Goal: Answer question/provide support: Share knowledge or assist other users

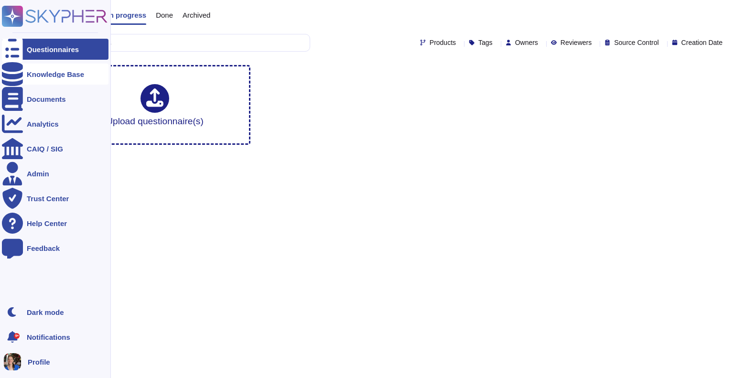
click at [42, 70] on div "Knowledge Base" at bounding box center [55, 74] width 107 height 21
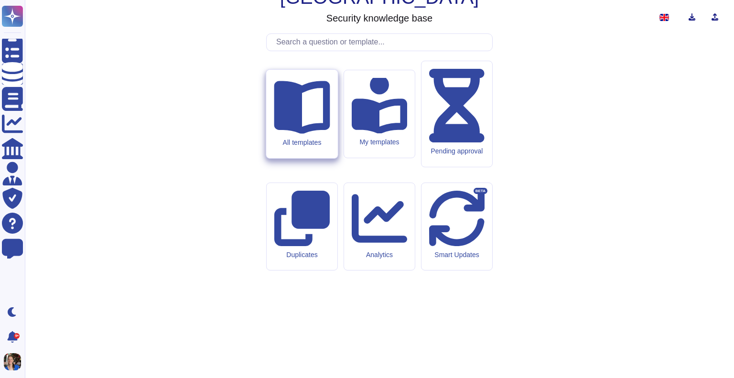
click at [303, 134] on icon at bounding box center [302, 107] width 56 height 53
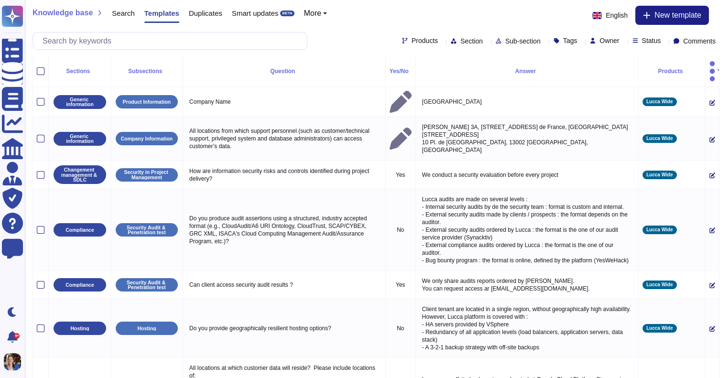
click at [70, 68] on div "Sections" at bounding box center [80, 71] width 54 height 6
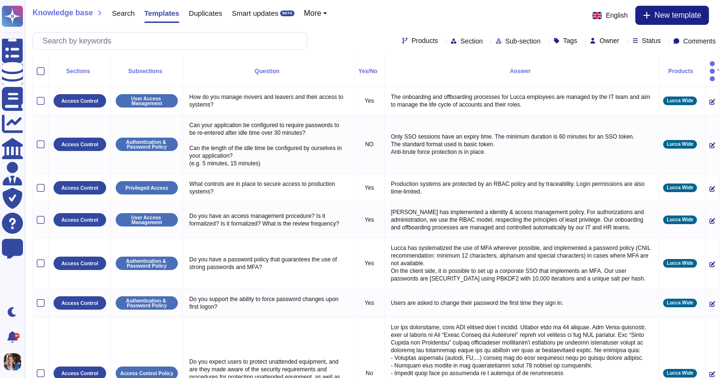
click at [70, 68] on div "Sections" at bounding box center [80, 71] width 54 height 6
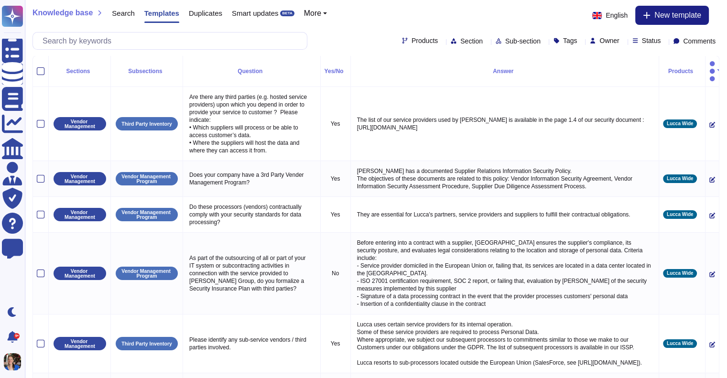
click at [460, 40] on span "Section" at bounding box center [471, 41] width 22 height 7
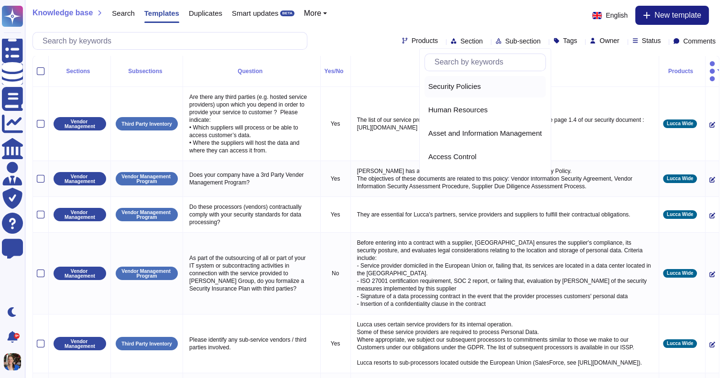
click at [477, 86] on span "Security Policies" at bounding box center [454, 86] width 53 height 9
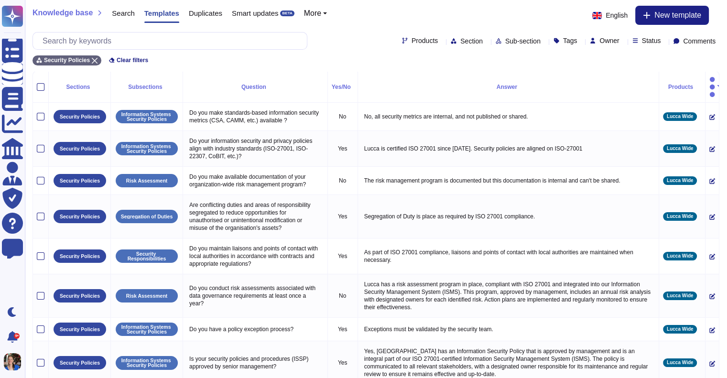
click at [505, 38] on span "Sub-section" at bounding box center [522, 41] width 35 height 7
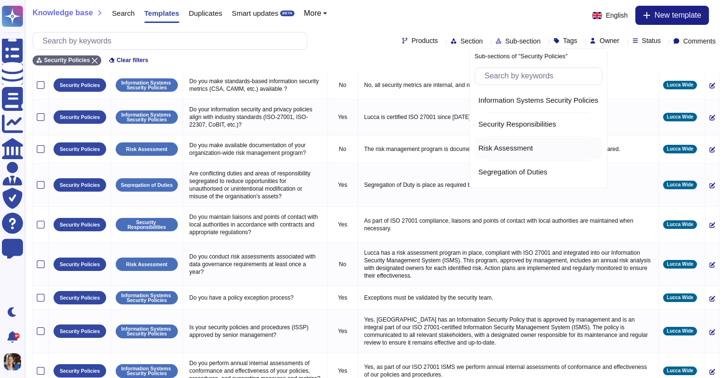
scroll to position [48, 0]
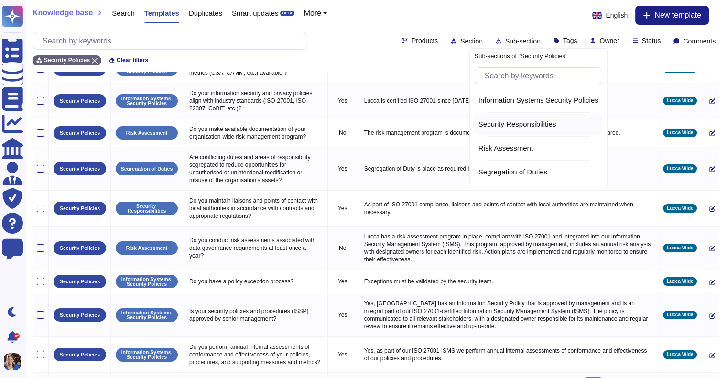
click at [542, 124] on span "Security Responsibilities" at bounding box center [517, 124] width 78 height 9
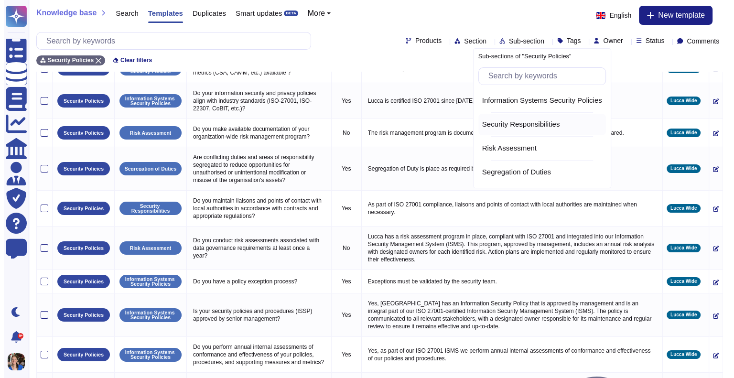
scroll to position [12, 0]
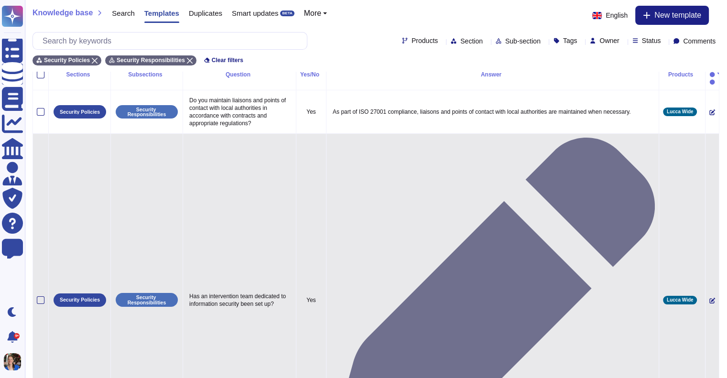
click at [709, 298] on icon at bounding box center [712, 301] width 6 height 6
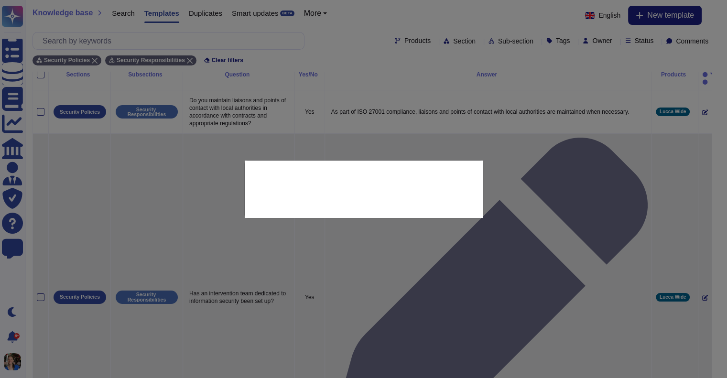
type textarea "Has an intervention team dedicated to information security been set up?"
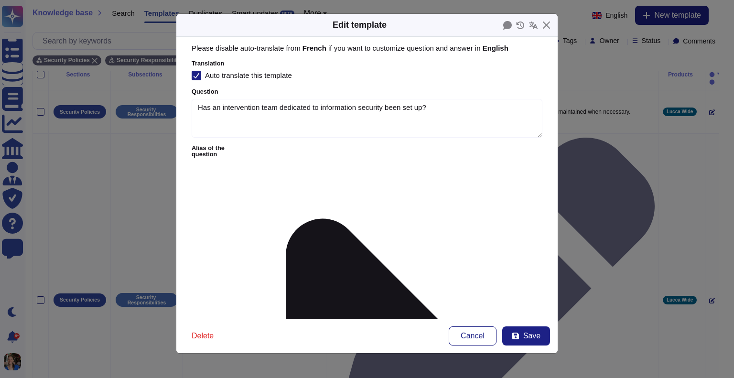
type textarea "Has an intervention team dedicated to information security been set up?"
click at [520, 24] on icon at bounding box center [520, 25] width 8 height 8
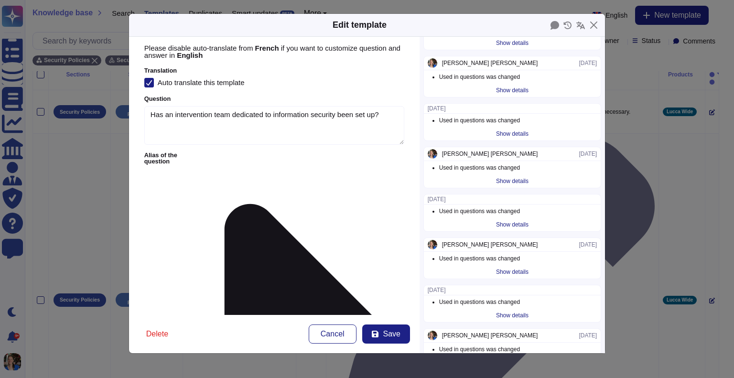
scroll to position [191, 0]
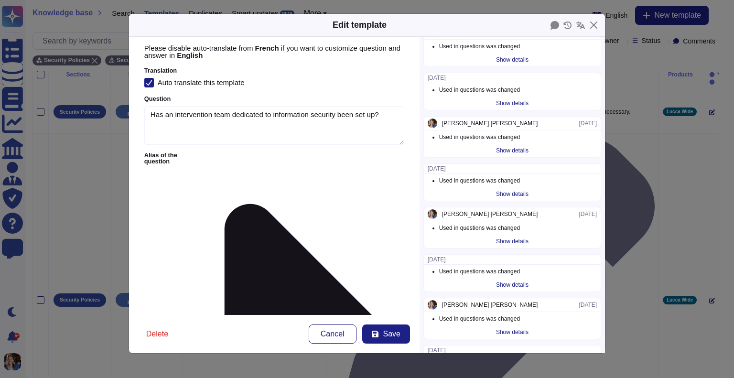
click at [519, 150] on div "Show details" at bounding box center [512, 150] width 40 height 13
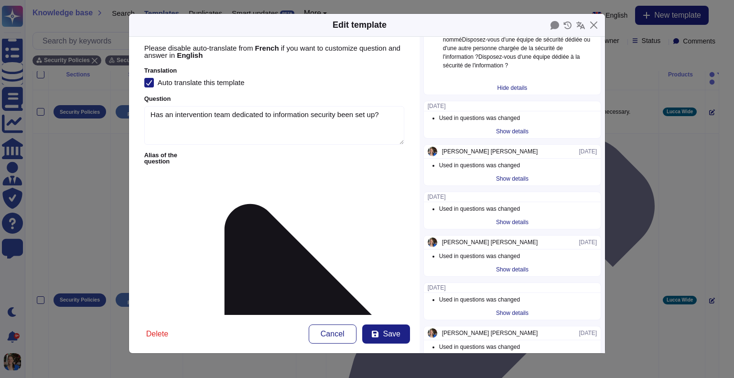
scroll to position [430, 0]
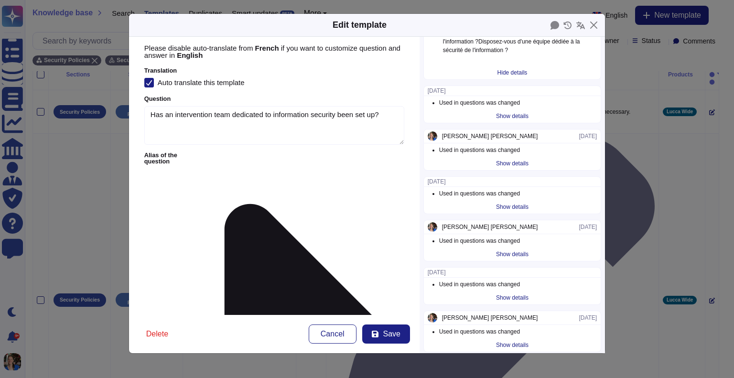
click at [505, 113] on div "Show details" at bounding box center [512, 115] width 40 height 13
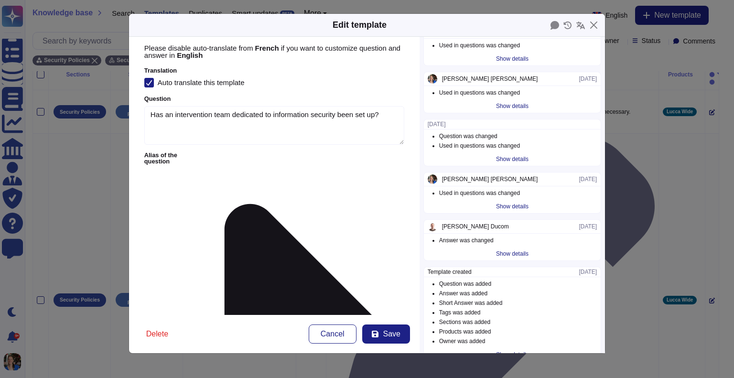
scroll to position [927, 0]
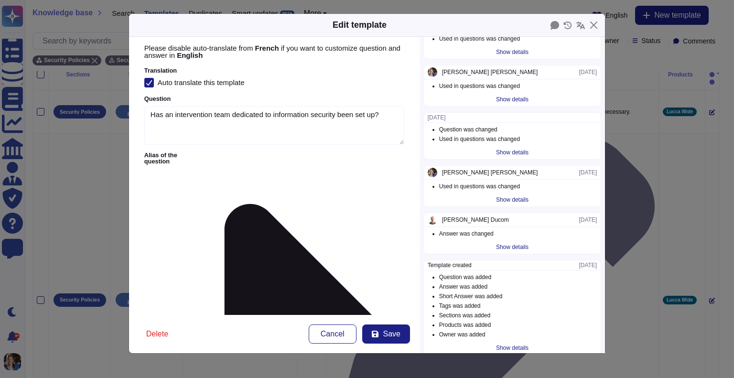
click at [504, 240] on div "Show details" at bounding box center [512, 246] width 40 height 13
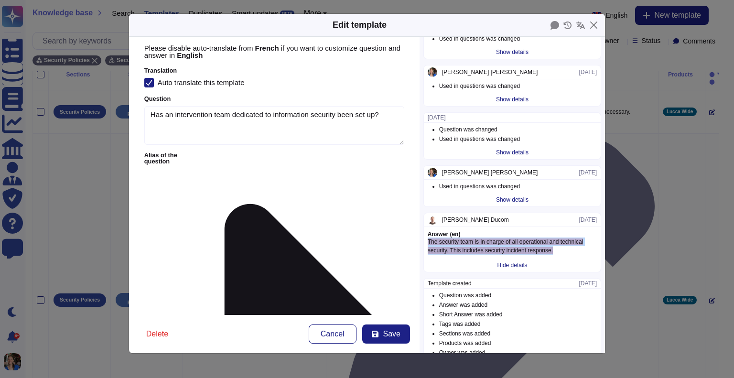
drag, startPoint x: 550, startPoint y: 243, endPoint x: 428, endPoint y: 237, distance: 122.4
click at [428, 237] on div "The security team is in charge of all operational and technical security. This …" at bounding box center [512, 245] width 169 height 17
copy span "The security team is in charge of all operational and technical security. This …"
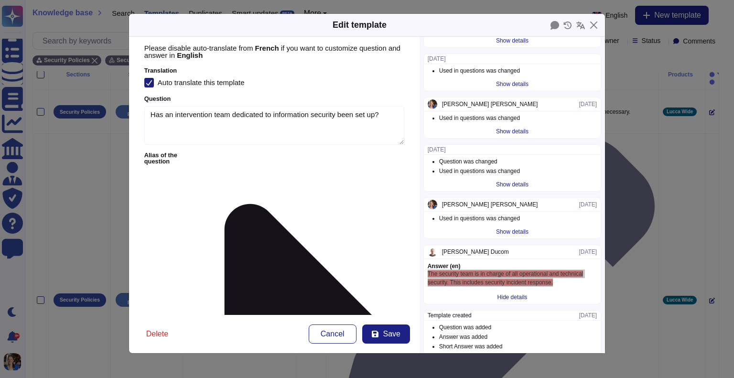
scroll to position [879, 0]
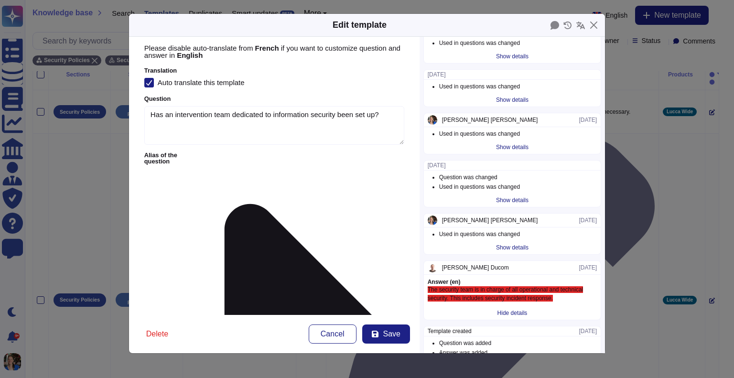
click at [526, 184] on li "Used in questions was changed" at bounding box center [518, 187] width 158 height 6
click at [594, 26] on button "Close" at bounding box center [593, 25] width 15 height 15
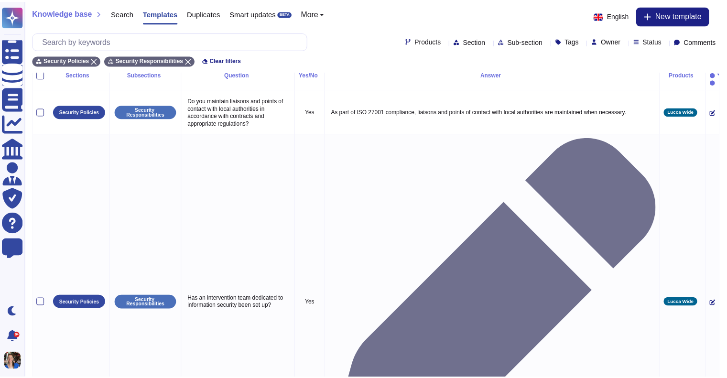
scroll to position [0, 0]
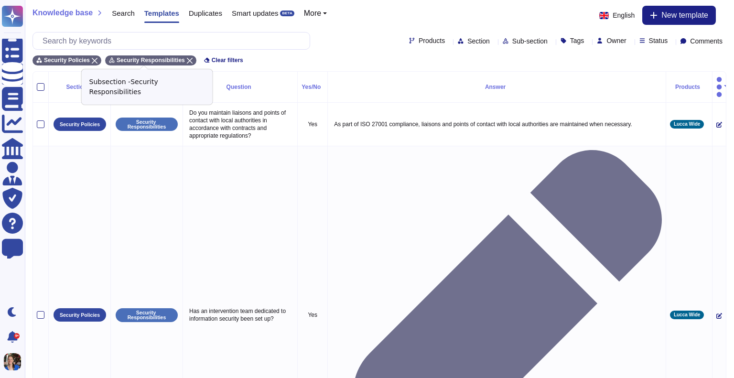
click at [187, 59] on icon at bounding box center [190, 61] width 6 height 6
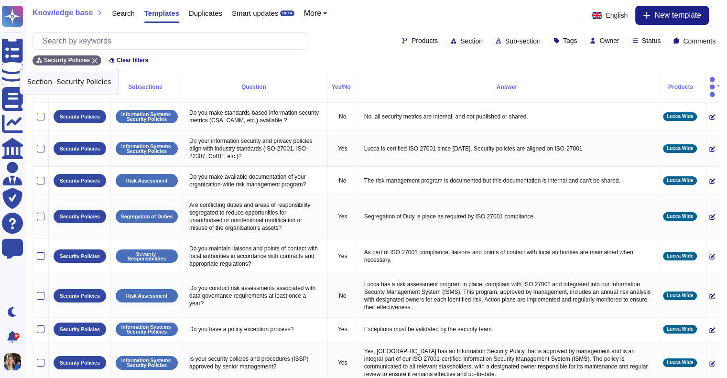
click at [92, 58] on icon at bounding box center [95, 61] width 6 height 6
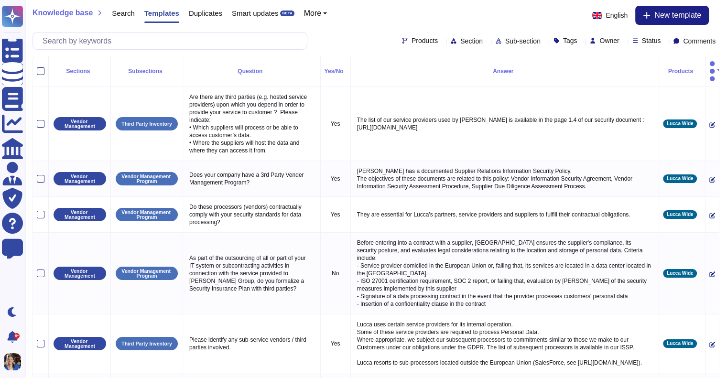
click at [460, 42] on span "Section" at bounding box center [471, 41] width 22 height 7
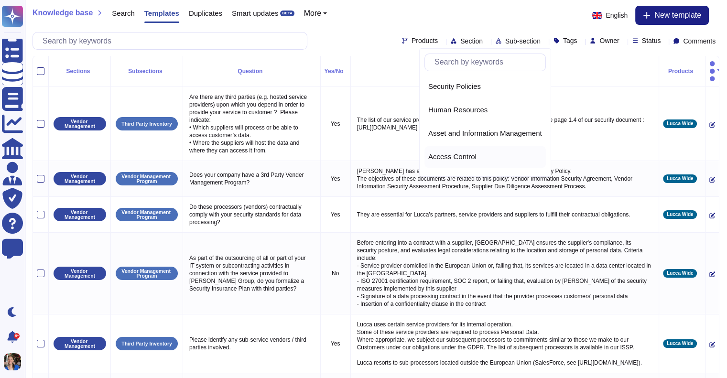
click at [451, 146] on div "Access Control" at bounding box center [484, 156] width 121 height 21
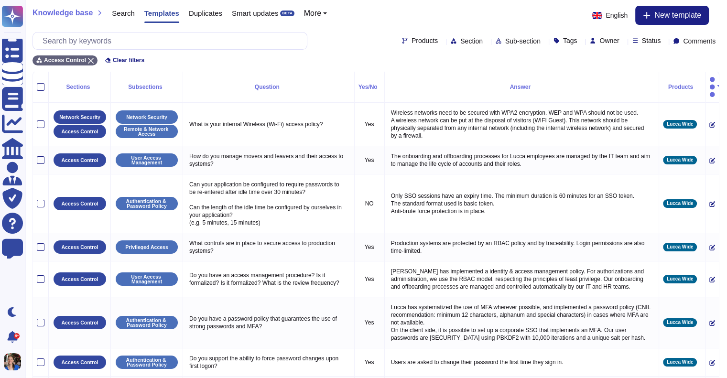
click at [510, 39] on span "Sub-section" at bounding box center [522, 41] width 35 height 7
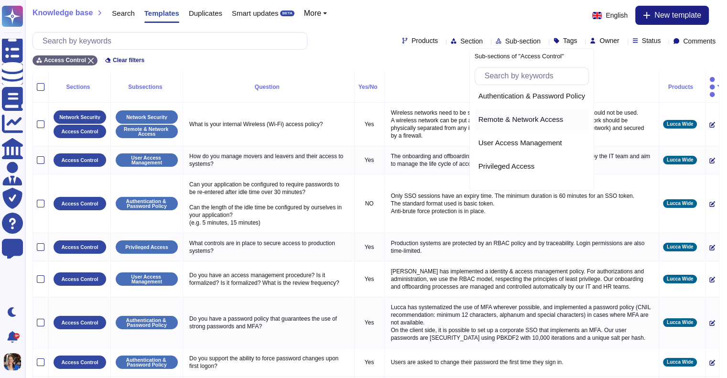
scroll to position [43, 0]
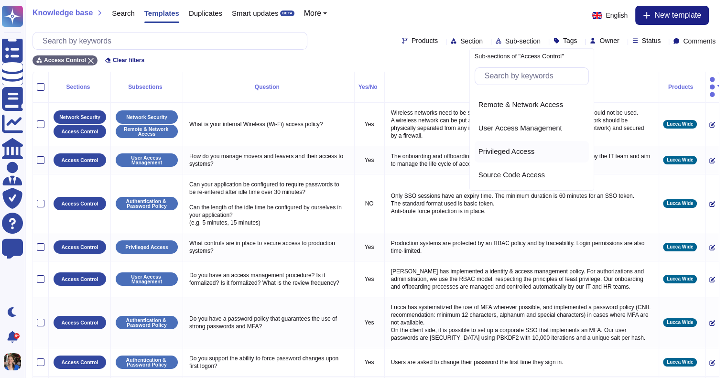
click at [524, 150] on span "Privileged Access" at bounding box center [506, 151] width 56 height 9
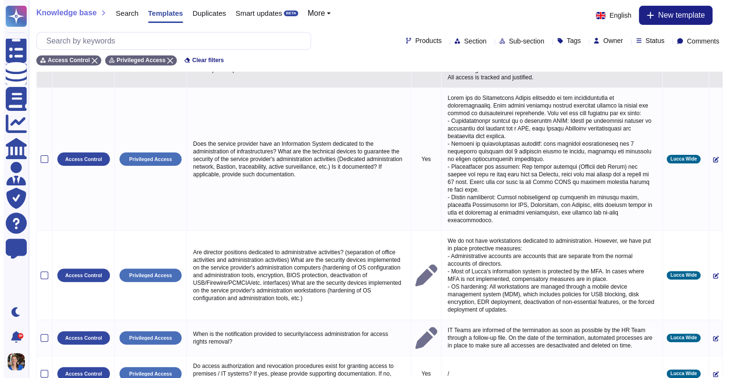
scroll to position [249, 0]
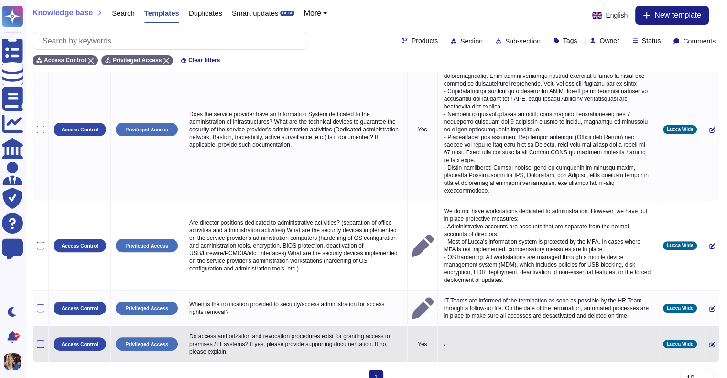
click at [709, 342] on icon at bounding box center [712, 345] width 6 height 6
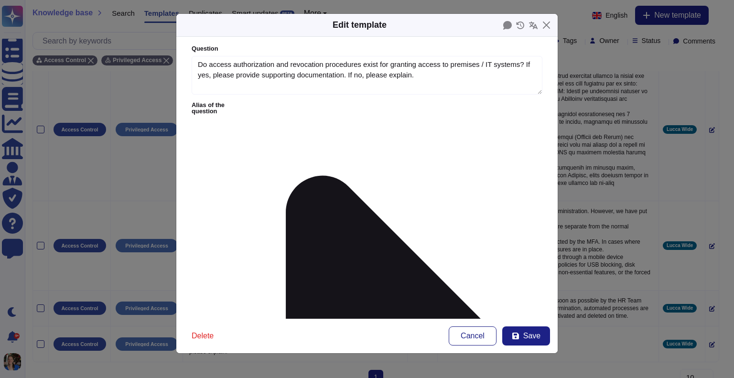
type textarea "Do access authorization and revocation procedures exist for granting access to …"
type textarea "/"
click at [519, 25] on icon at bounding box center [520, 25] width 9 height 8
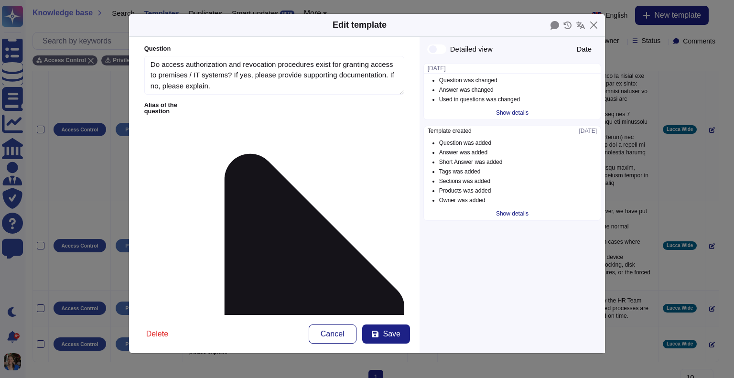
click at [514, 215] on div "Show details" at bounding box center [512, 213] width 40 height 13
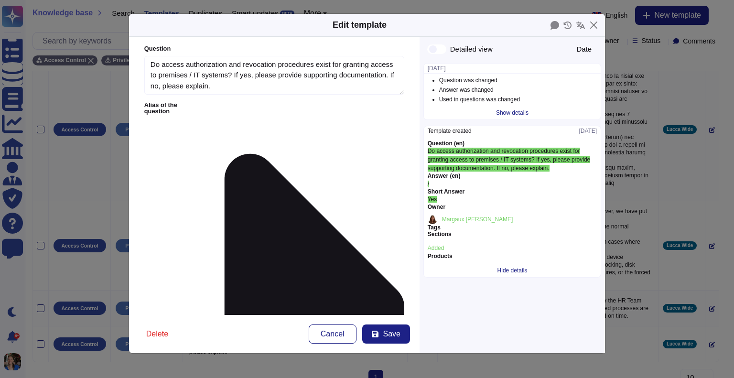
click at [499, 112] on div "Show details" at bounding box center [512, 112] width 40 height 13
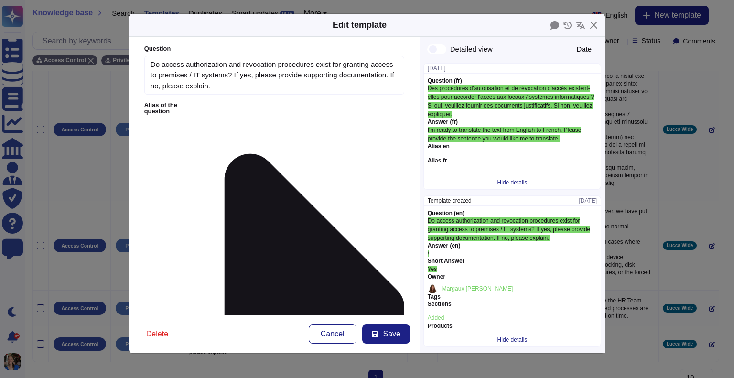
click at [492, 137] on span "I'm ready to translate the text from English to French. Please provide the sent…" at bounding box center [505, 134] width 154 height 15
click at [470, 148] on h3 "Alias en" at bounding box center [512, 146] width 169 height 7
drag, startPoint x: 436, startPoint y: 128, endPoint x: 576, endPoint y: 137, distance: 140.3
click at [569, 135] on div "I'm ready to translate the text from English to French. Please provide the sent…" at bounding box center [512, 134] width 169 height 17
click at [576, 137] on div "I'm ready to translate the text from English to French. Please provide the sent…" at bounding box center [512, 134] width 169 height 17
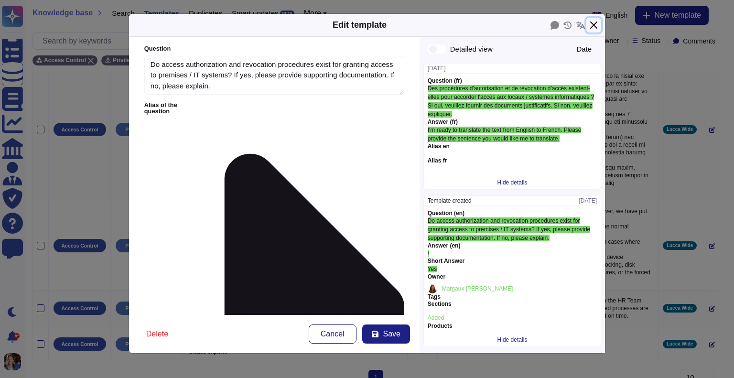
click at [593, 25] on button "Close" at bounding box center [593, 25] width 15 height 15
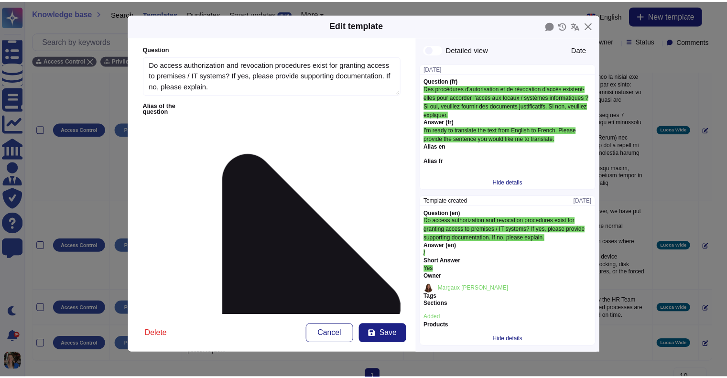
scroll to position [234, 0]
